Goal: Consume media (video, audio)

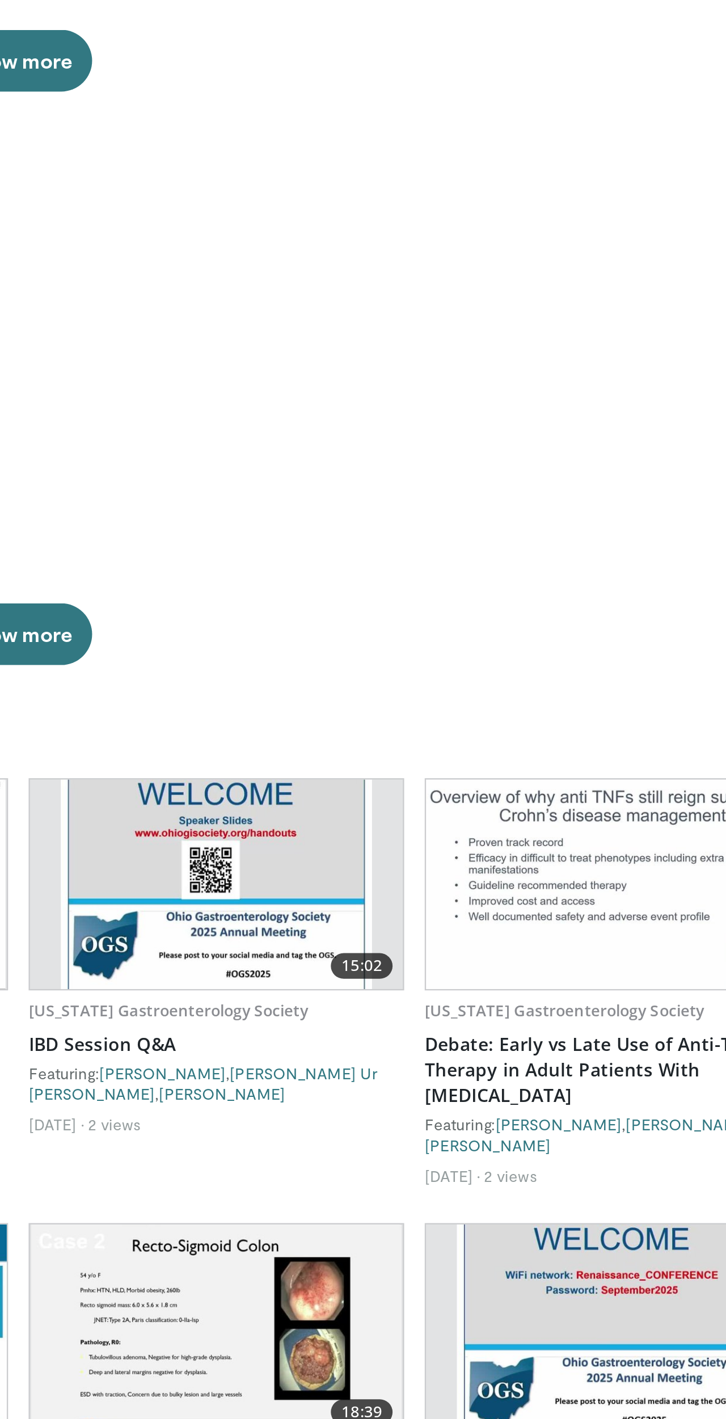
click at [368, 711] on link "IBD Session Q&A" at bounding box center [451, 716] width 166 height 11
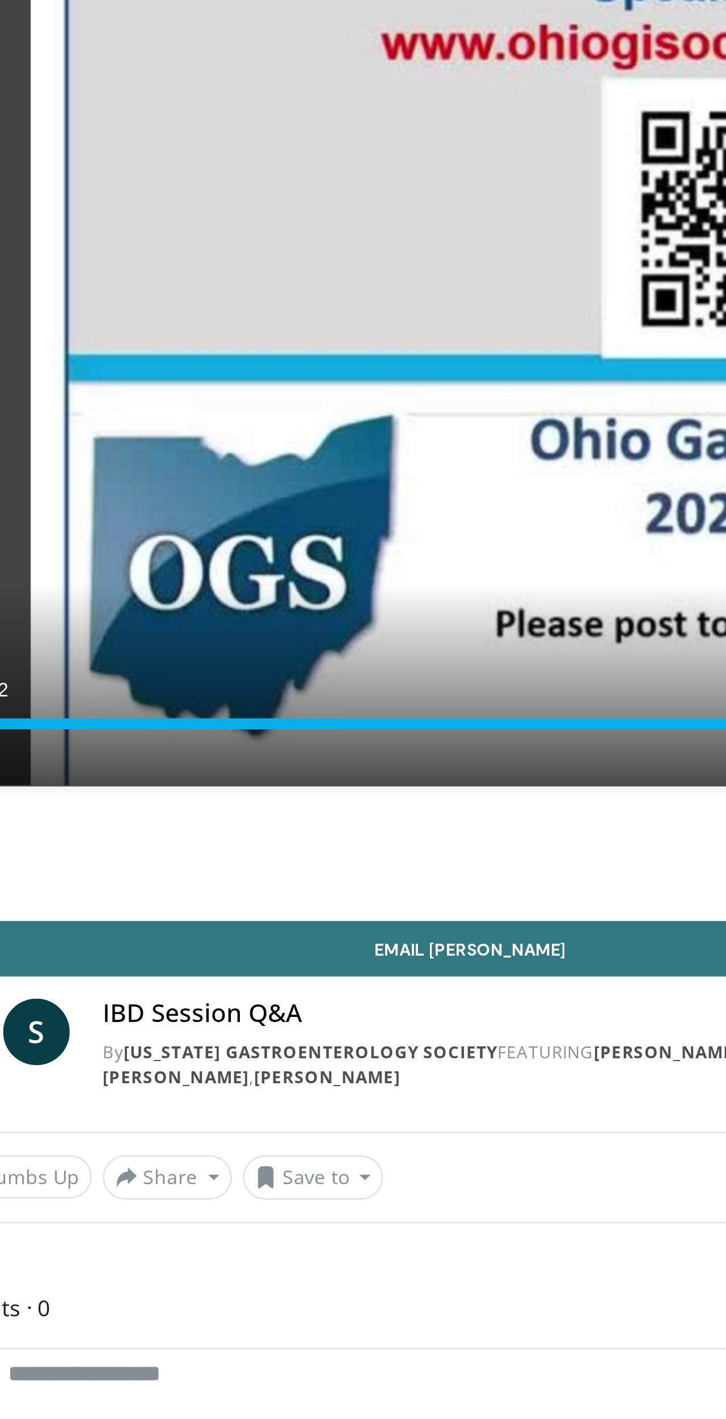
click at [140, 512] on link "[US_STATE] Gastroenterology Society" at bounding box center [176, 517] width 153 height 10
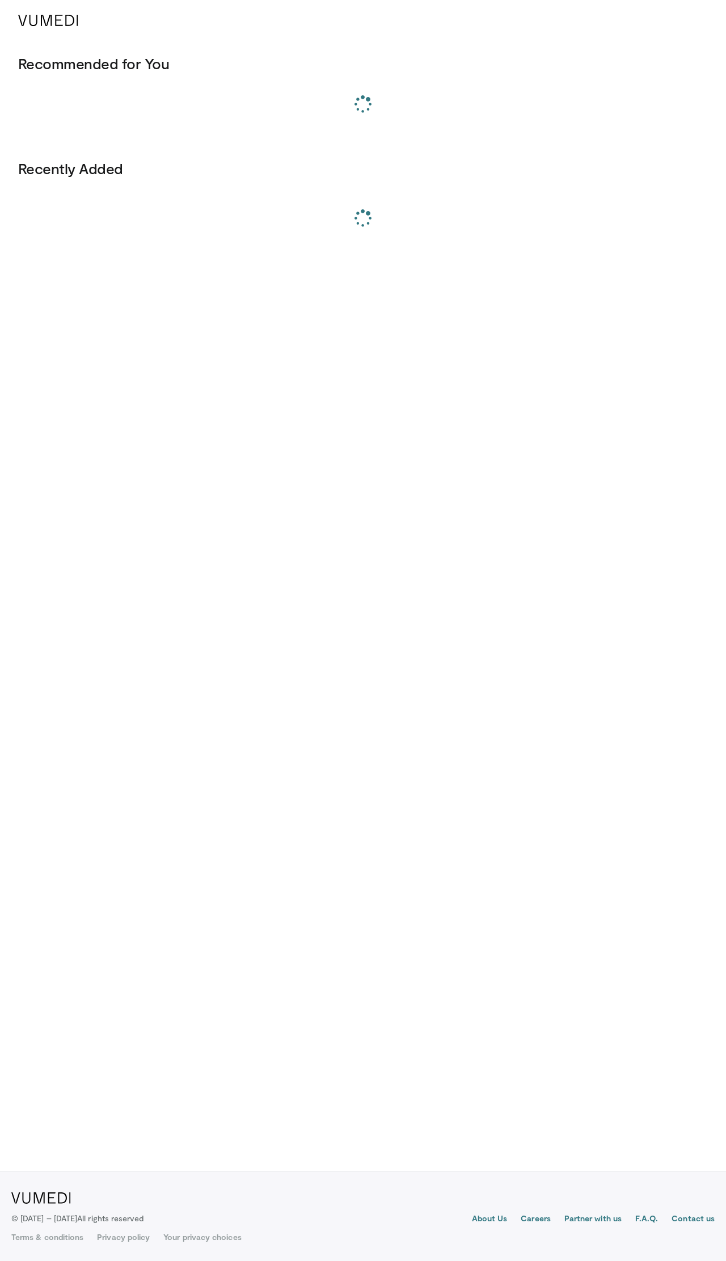
scroll to position [238, 355]
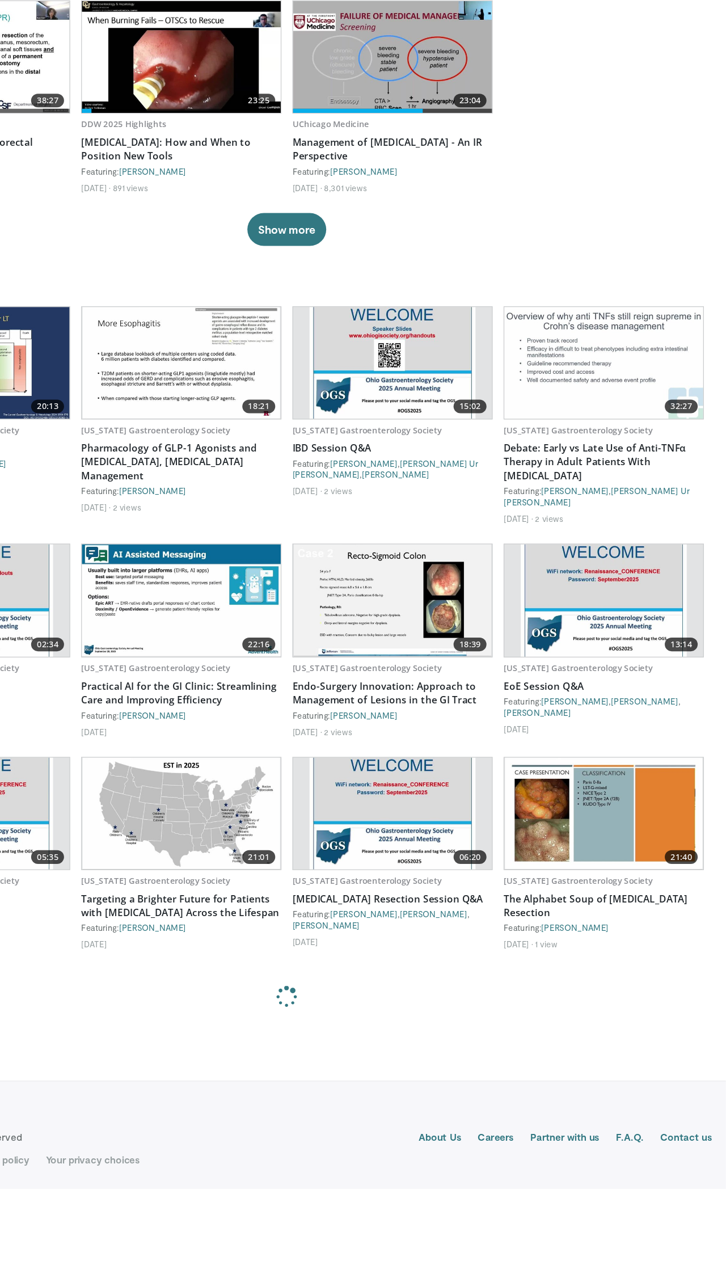
click at [542, 643] on link "Debate: Early vs Late Use of Anti-TNFα Therapy in Adult Patients With [MEDICAL_…" at bounding box center [625, 660] width 166 height 34
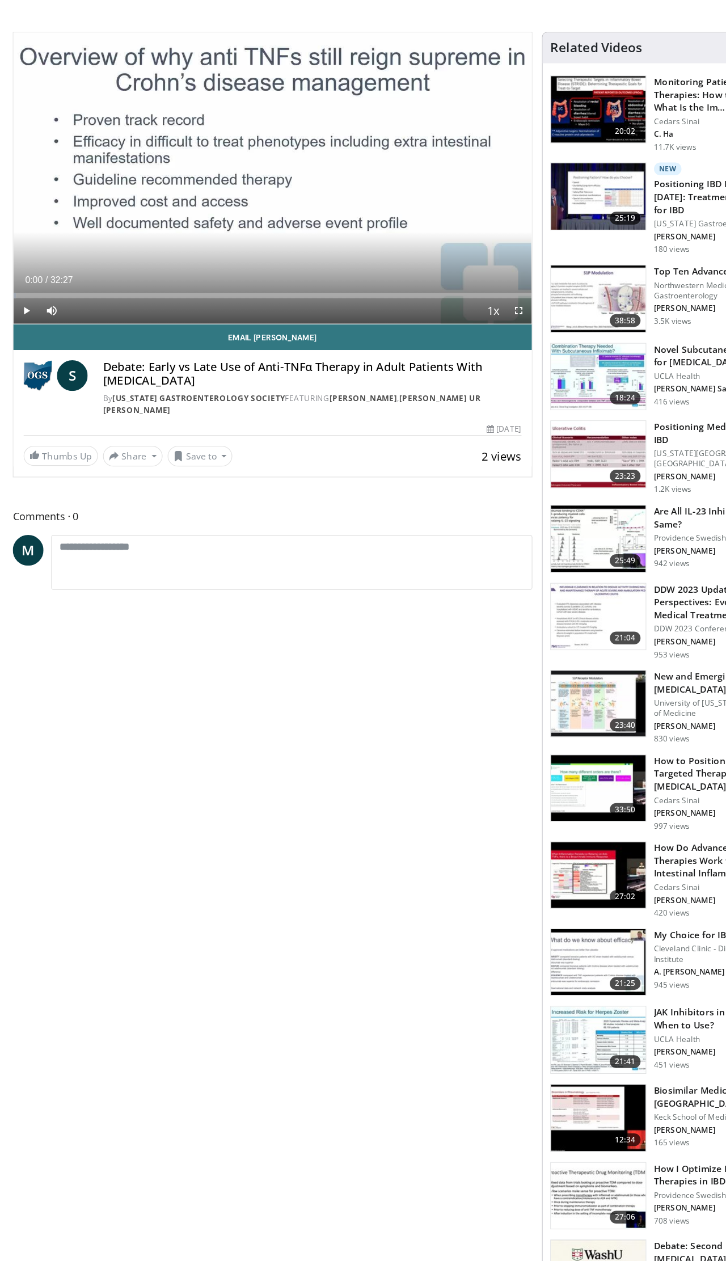
click at [248, 168] on icon "Video Player" at bounding box center [242, 184] width 32 height 32
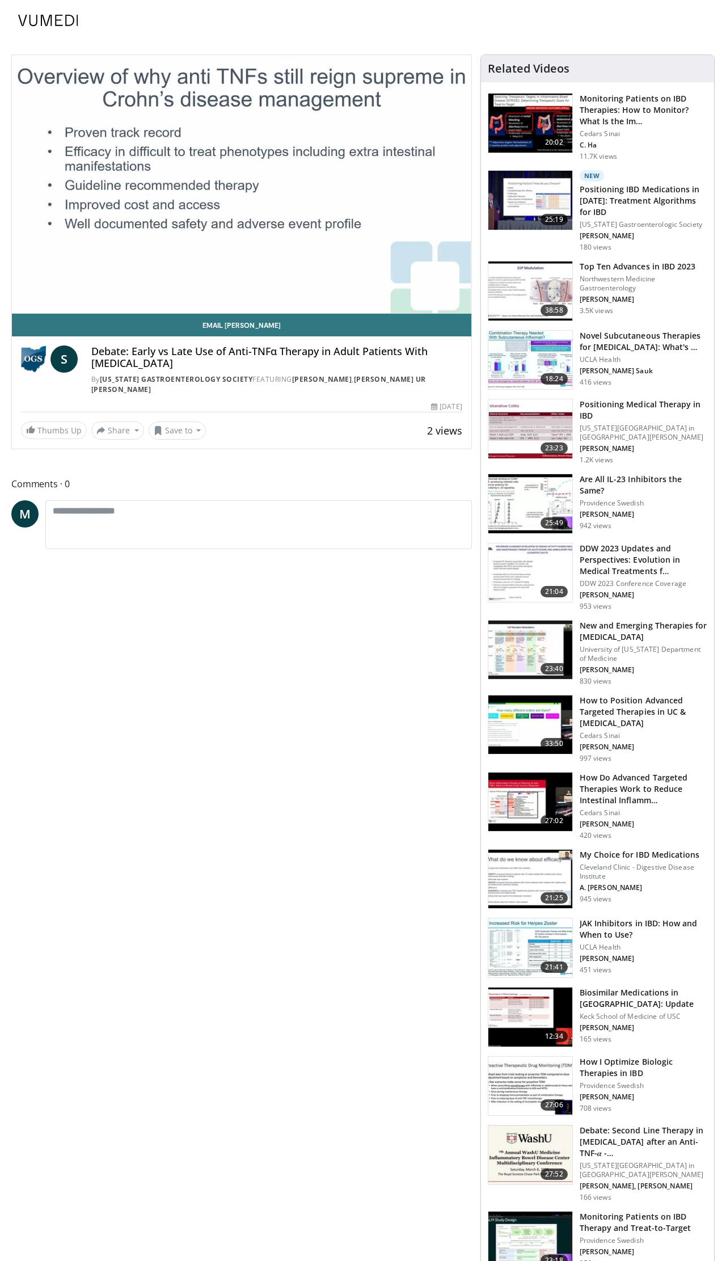
click at [454, 315] on link "Email Susan" at bounding box center [241, 325] width 459 height 23
click at [463, 318] on link "Email Susan" at bounding box center [241, 325] width 459 height 23
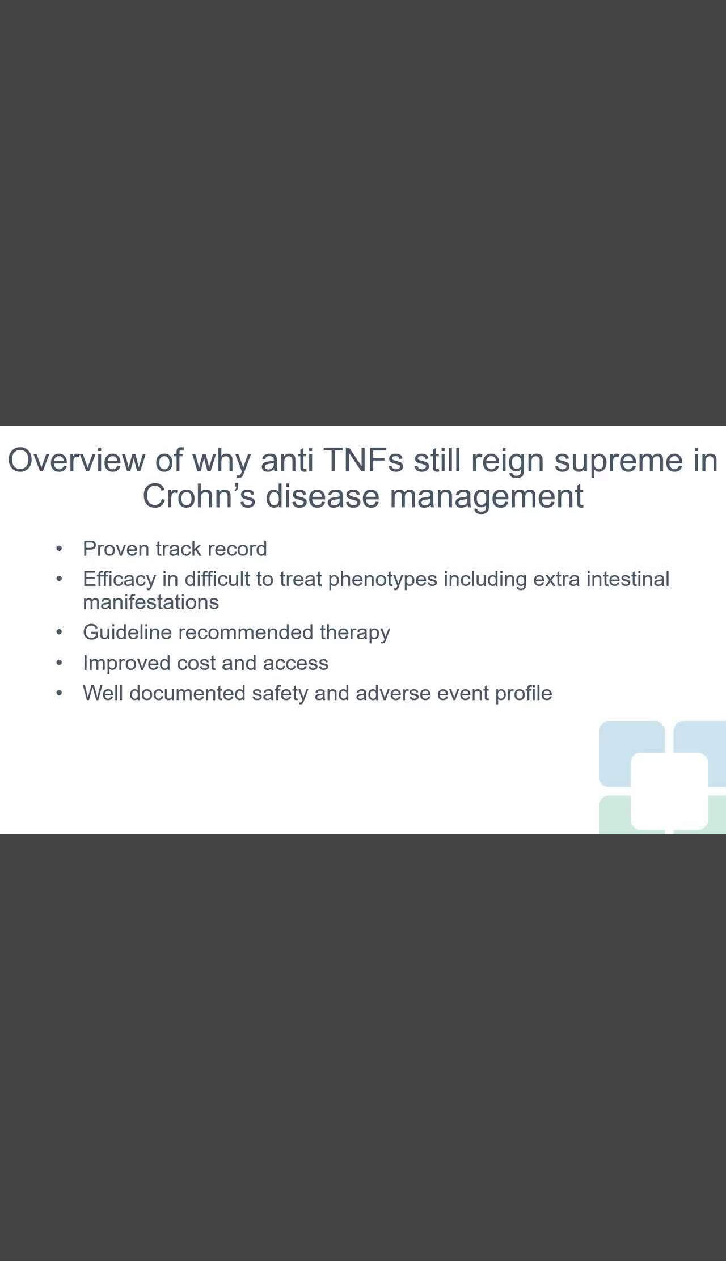
scroll to position [6, 0]
